Goal: Information Seeking & Learning: Check status

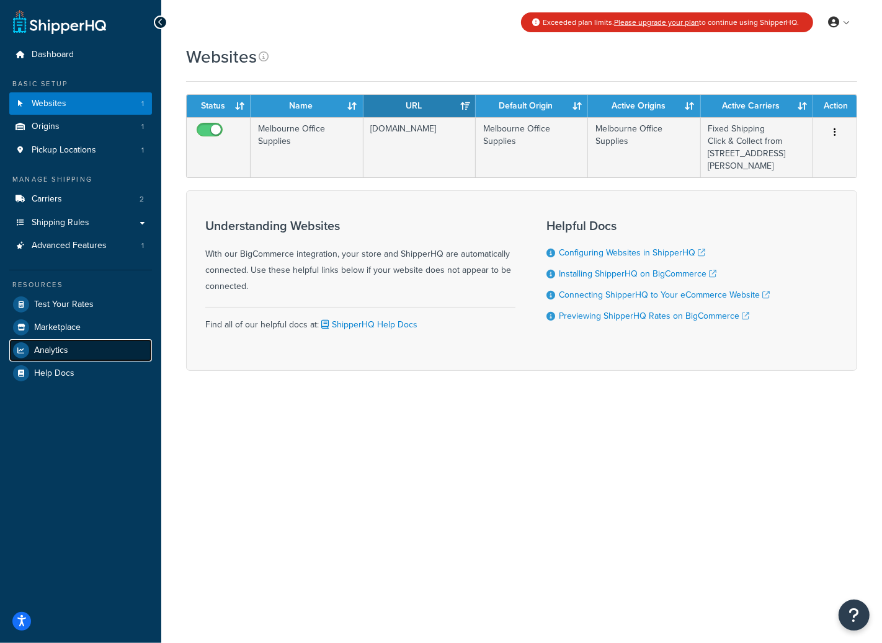
click at [62, 352] on span "Analytics" at bounding box center [51, 350] width 34 height 11
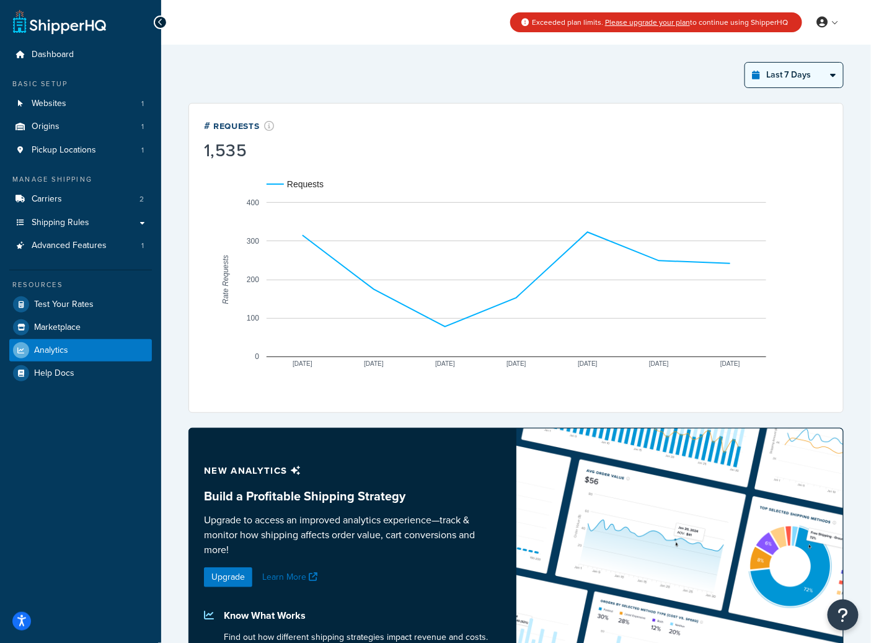
click at [808, 76] on select "Last 24 Hours Last 7 Days Last 30 Days Last 3 Months Last 6 Months Last 12 Mont…" at bounding box center [794, 75] width 98 height 25
click at [745, 63] on select "Last 24 Hours Last 7 Days Last 30 Days Last 3 Months Last 6 Months Last 12 Mont…" at bounding box center [794, 75] width 98 height 25
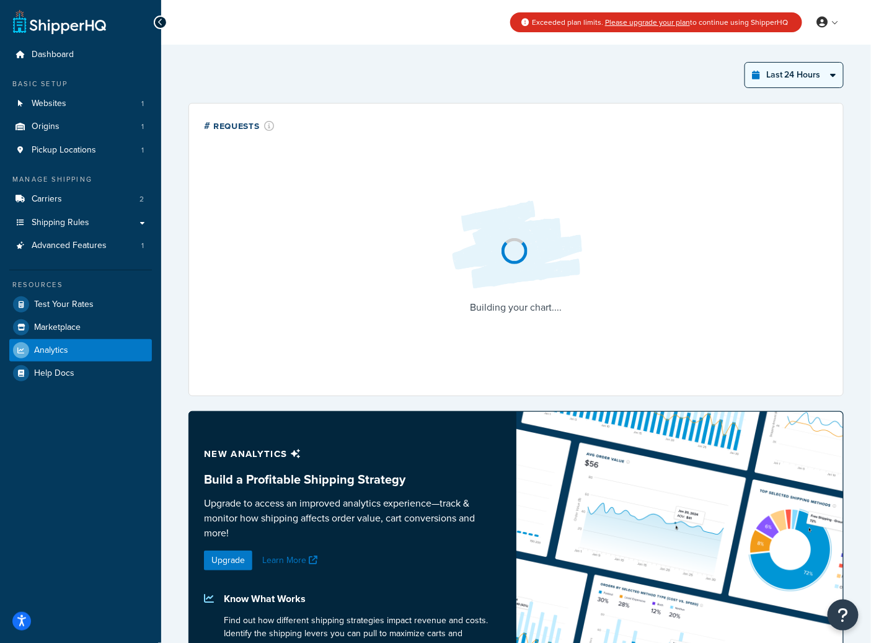
click at [796, 69] on select "Last 24 Hours Last 7 Days Last 30 Days Last 3 Months Last 6 Months Last 12 Mont…" at bounding box center [794, 75] width 98 height 25
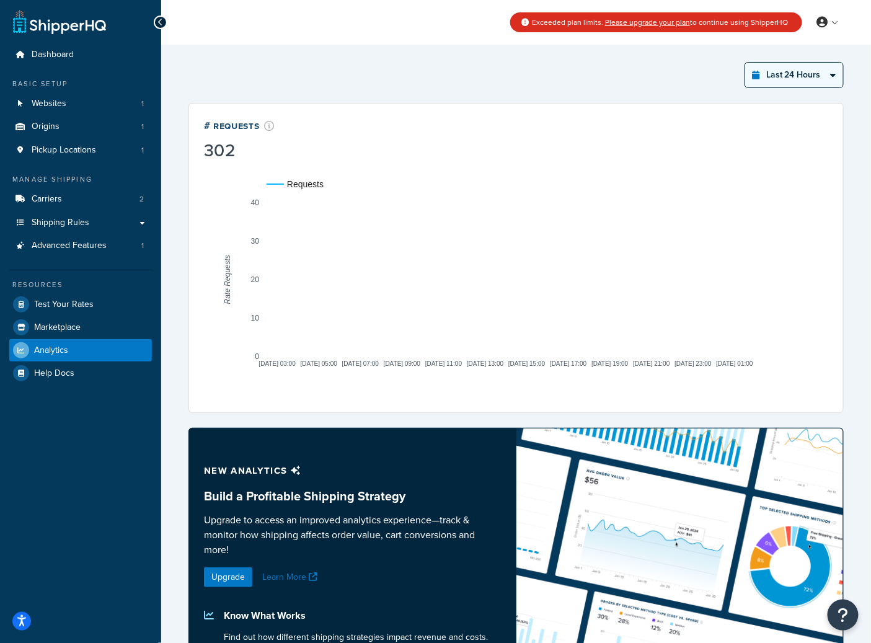
select select "last_year"
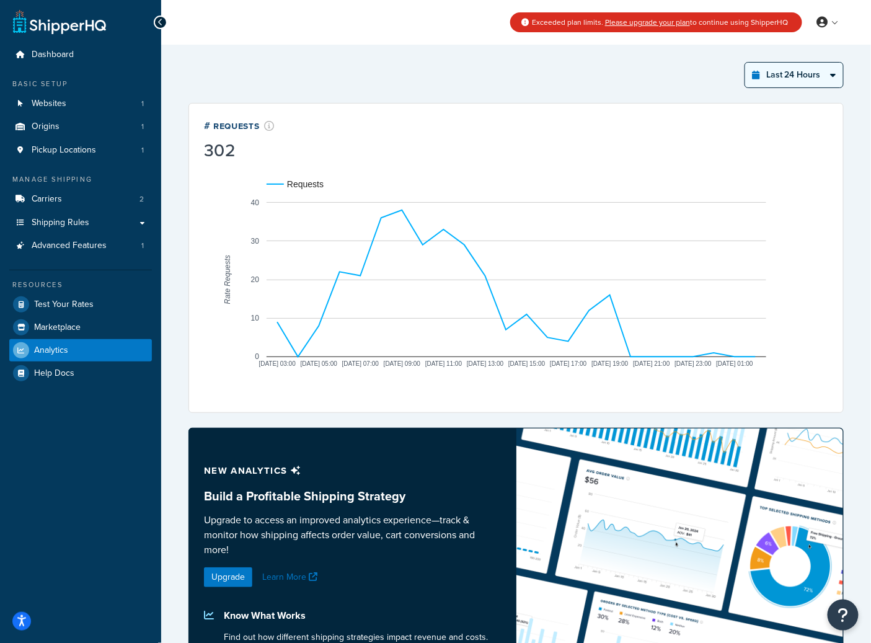
click at [745, 63] on select "Last 24 Hours Last 7 Days Last 30 Days Last 3 Months Last 6 Months Last 12 Mont…" at bounding box center [794, 75] width 98 height 25
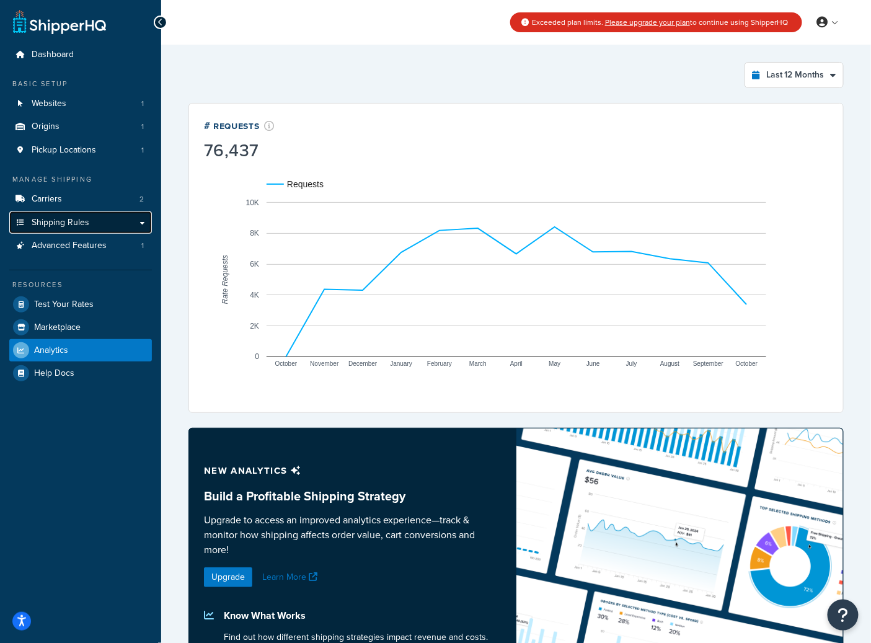
click at [48, 222] on span "Shipping Rules" at bounding box center [61, 223] width 58 height 11
